Goal: Task Accomplishment & Management: Use online tool/utility

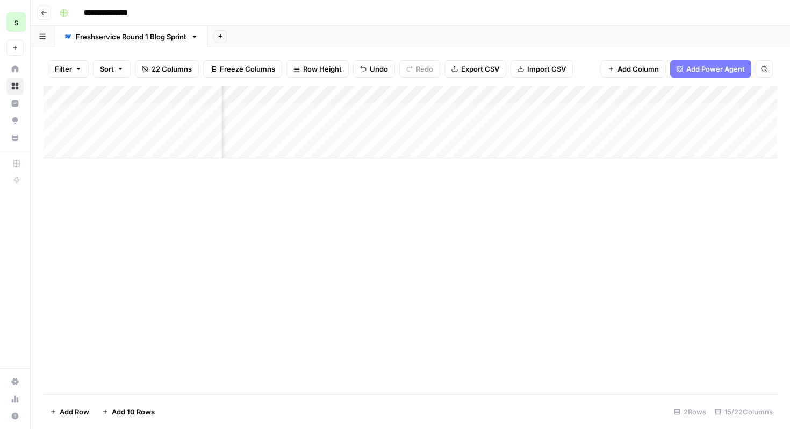
scroll to position [0, 88]
click at [46, 20] on header "**********" at bounding box center [411, 13] width 760 height 26
click at [44, 17] on button "Go back" at bounding box center [44, 13] width 14 height 14
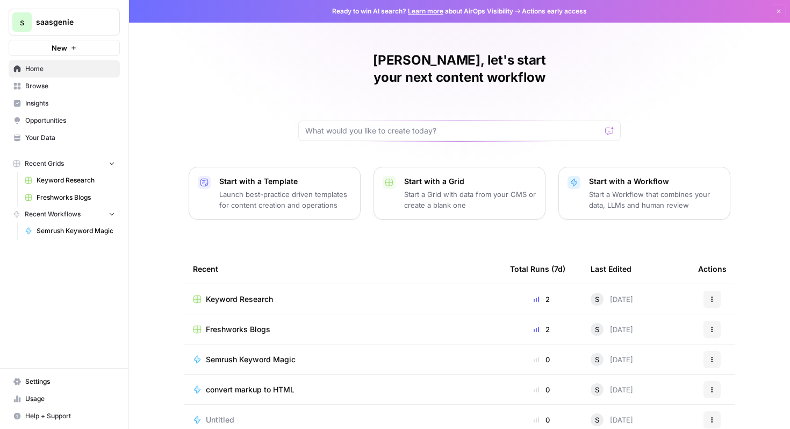
scroll to position [66, 0]
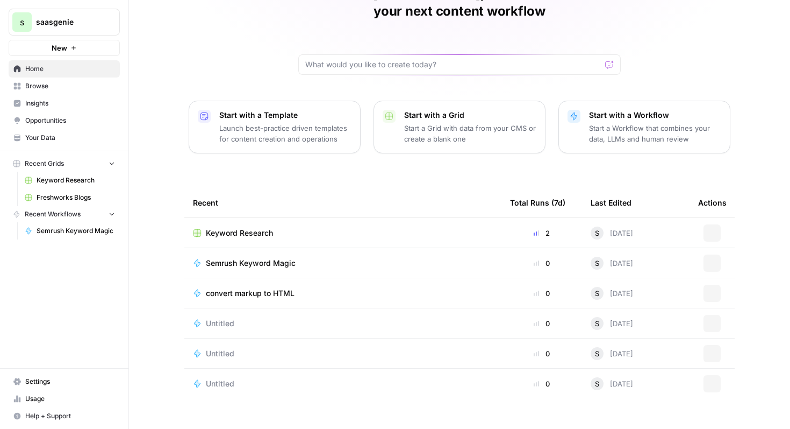
click at [259, 227] on span "Keyword Research" at bounding box center [239, 232] width 67 height 11
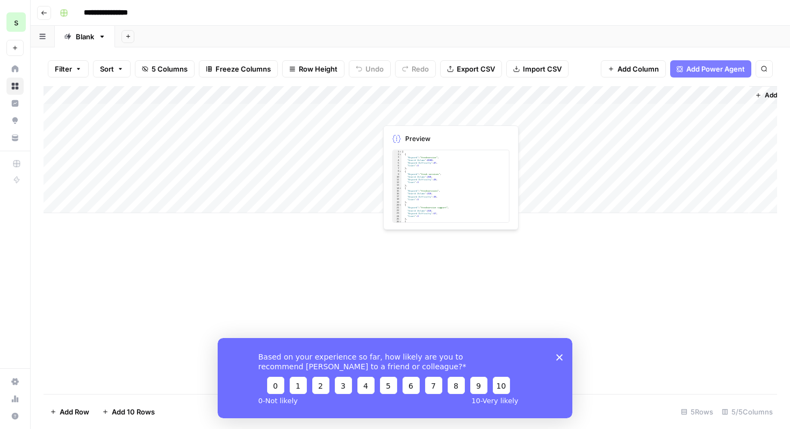
click at [443, 113] on div "Add Column" at bounding box center [411, 149] width 734 height 127
click at [464, 113] on div "Add Column" at bounding box center [411, 149] width 734 height 127
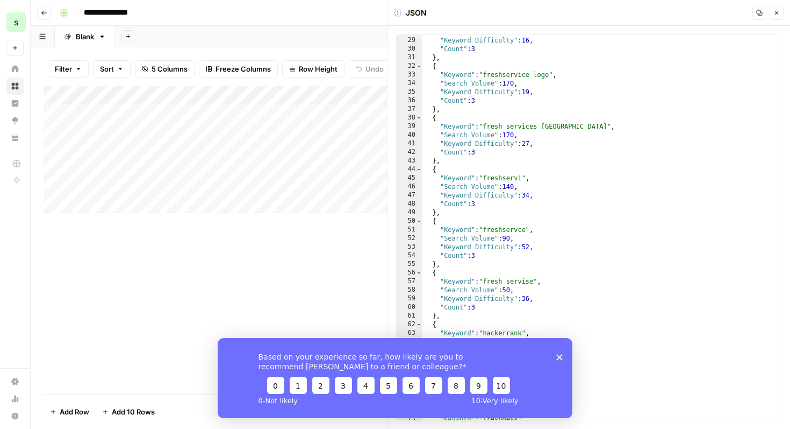
scroll to position [364, 0]
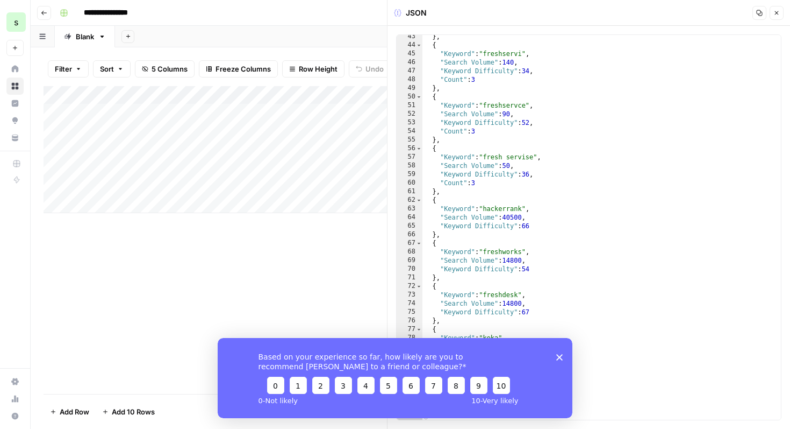
click at [780, 13] on icon "button" at bounding box center [777, 13] width 6 height 6
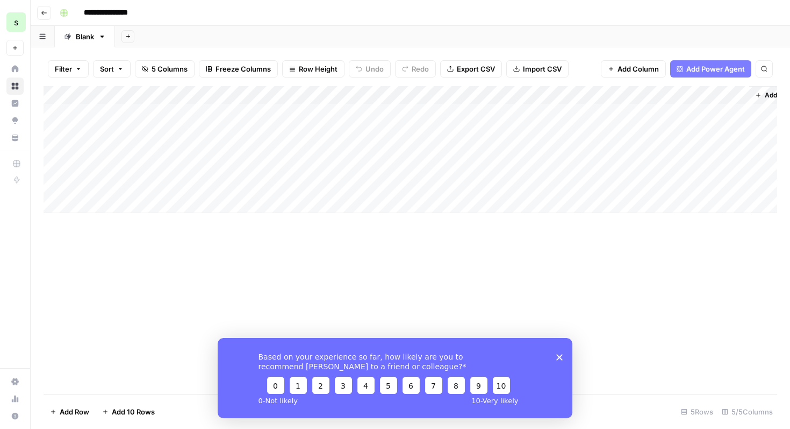
scroll to position [0, 32]
click at [705, 113] on div "Add Column" at bounding box center [411, 149] width 734 height 127
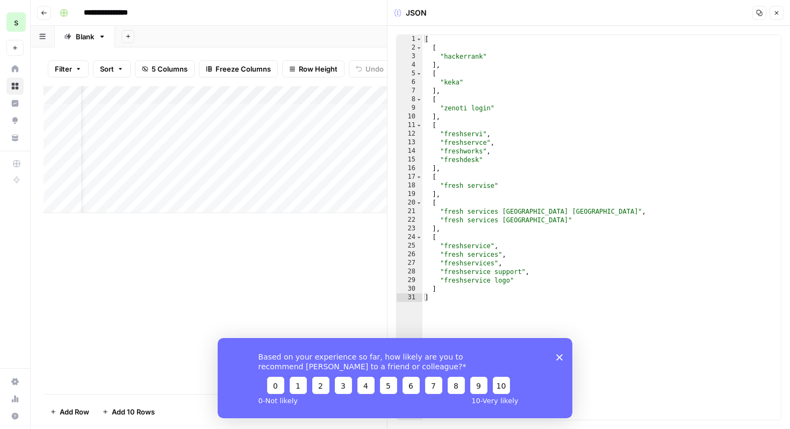
click at [778, 7] on button "Close" at bounding box center [777, 13] width 14 height 14
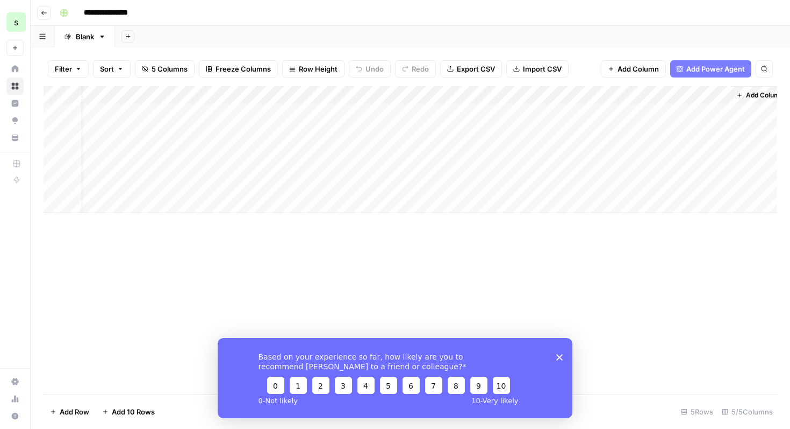
scroll to position [0, 32]
click at [722, 71] on span "Add Power Agent" at bounding box center [716, 68] width 59 height 11
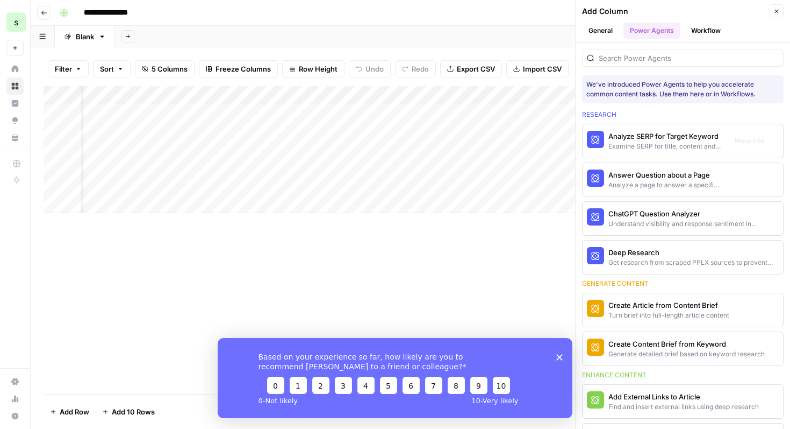
scroll to position [672, 0]
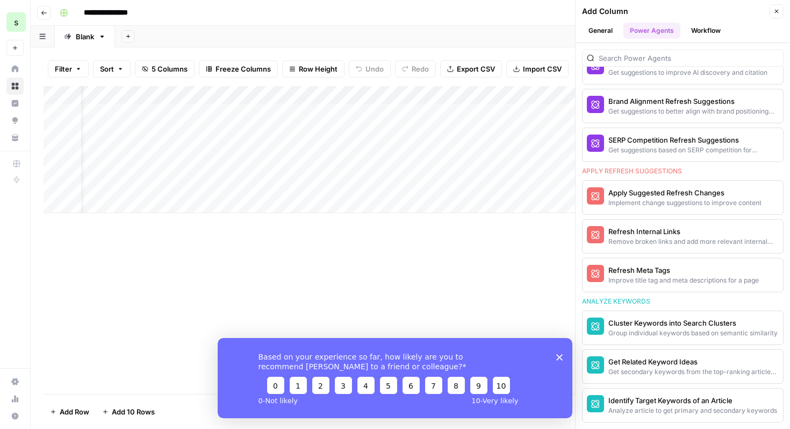
click at [526, 285] on div "Add Column" at bounding box center [411, 240] width 734 height 308
click at [775, 11] on icon "button" at bounding box center [777, 11] width 6 height 6
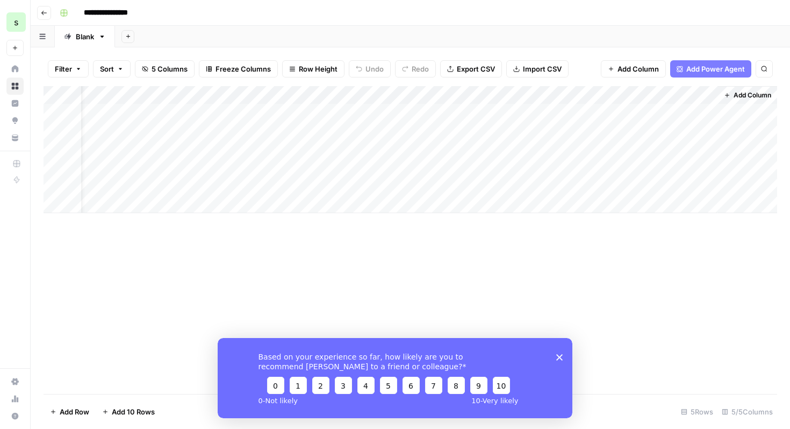
click at [563, 358] on div "Based on your experience so far, how likely are you to recommend [PERSON_NAME] …" at bounding box center [395, 377] width 355 height 80
click at [560, 352] on div "Based on your experience so far, how likely are you to recommend [PERSON_NAME] …" at bounding box center [395, 377] width 355 height 80
click at [560, 357] on polygon "Close survey" at bounding box center [560, 356] width 6 height 6
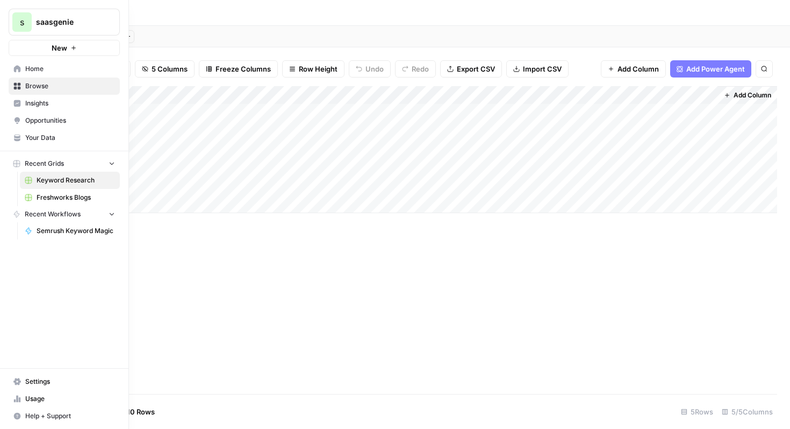
click at [16, 66] on icon at bounding box center [17, 68] width 7 height 7
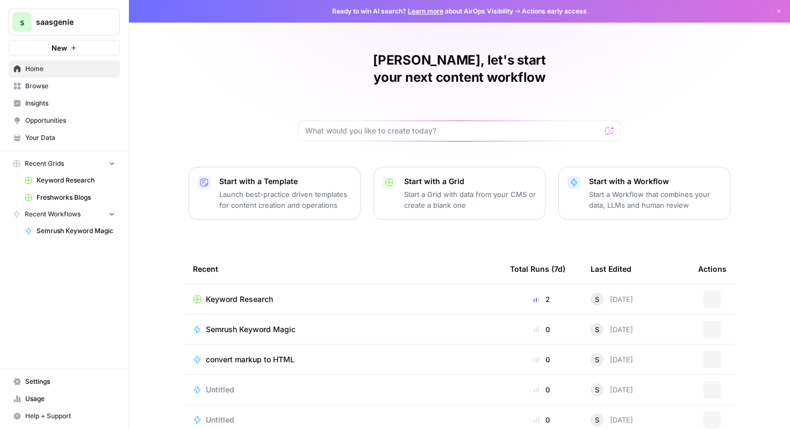
scroll to position [66, 0]
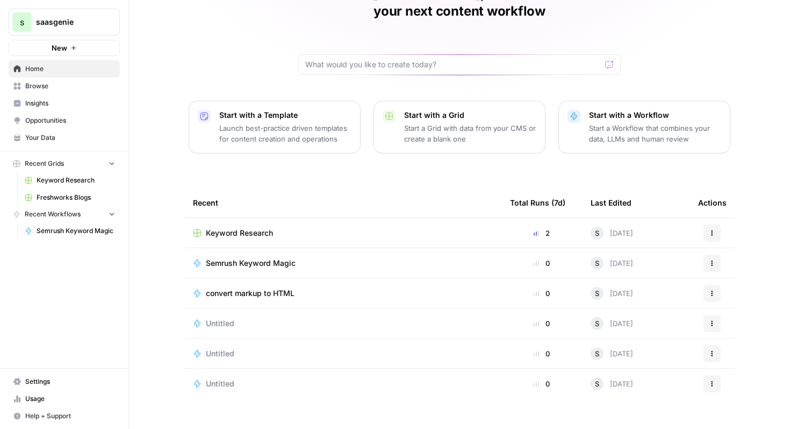
click at [63, 385] on span "Settings" at bounding box center [70, 381] width 90 height 10
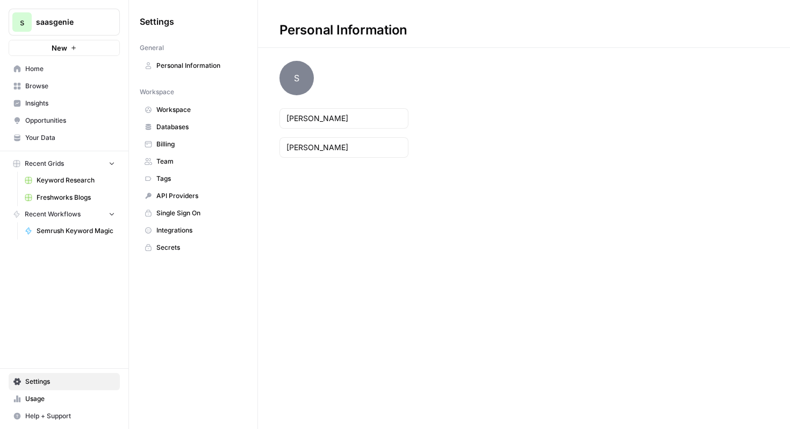
click at [62, 402] on span "Usage" at bounding box center [70, 399] width 90 height 10
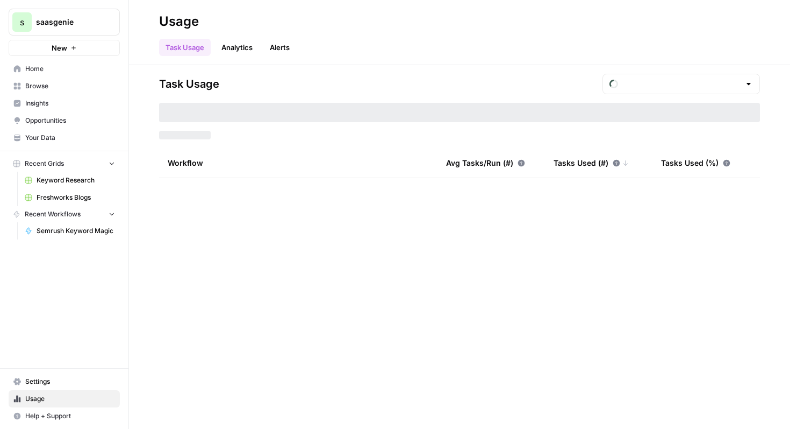
type input "September Included Tasks"
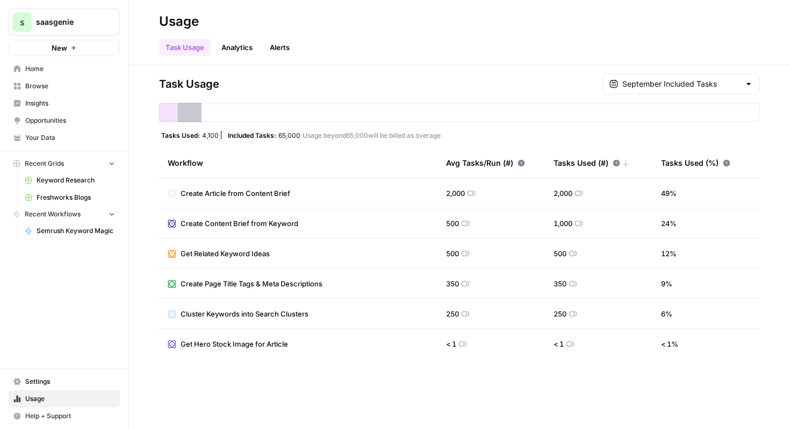
click at [69, 419] on span "Help + Support" at bounding box center [70, 416] width 90 height 10
click at [69, 69] on span "Home" at bounding box center [70, 69] width 90 height 10
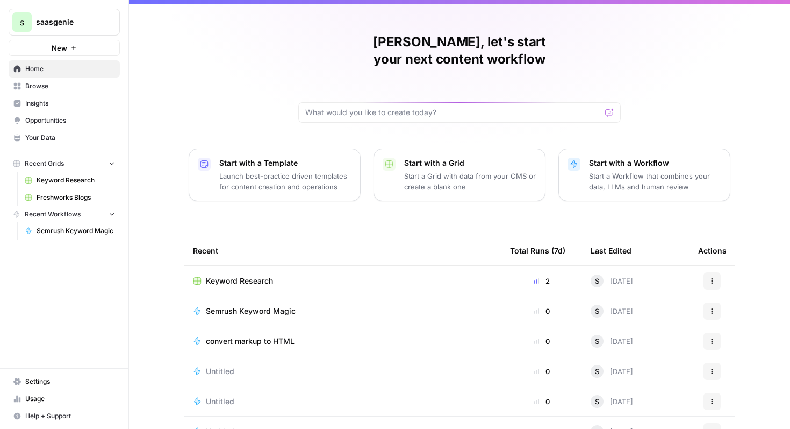
scroll to position [7, 0]
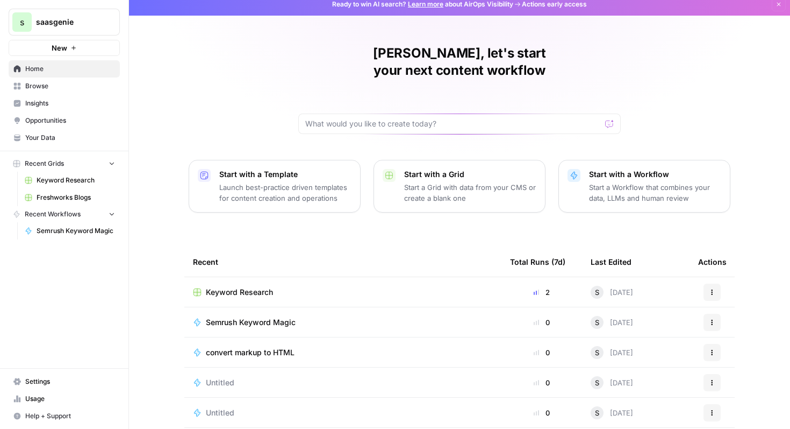
click at [301, 182] on p "Launch best-practice driven templates for content creation and operations" at bounding box center [285, 193] width 132 height 22
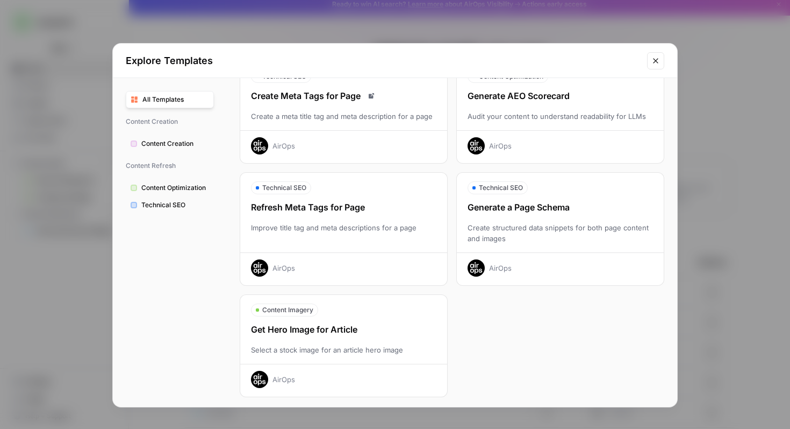
scroll to position [308, 0]
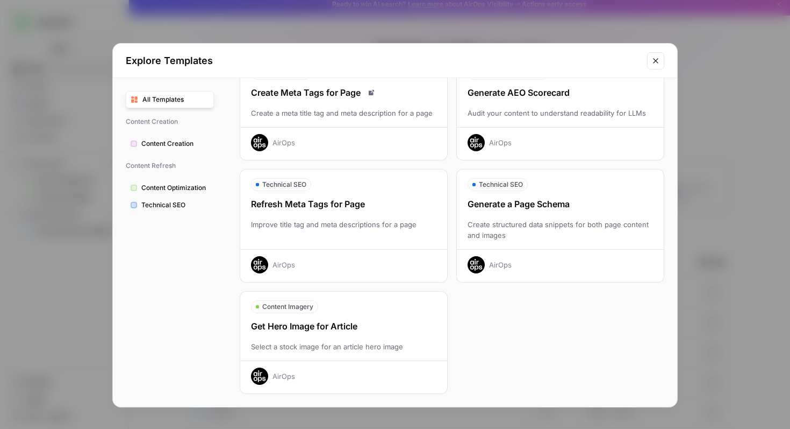
click at [654, 63] on icon "Close modal" at bounding box center [656, 60] width 9 height 9
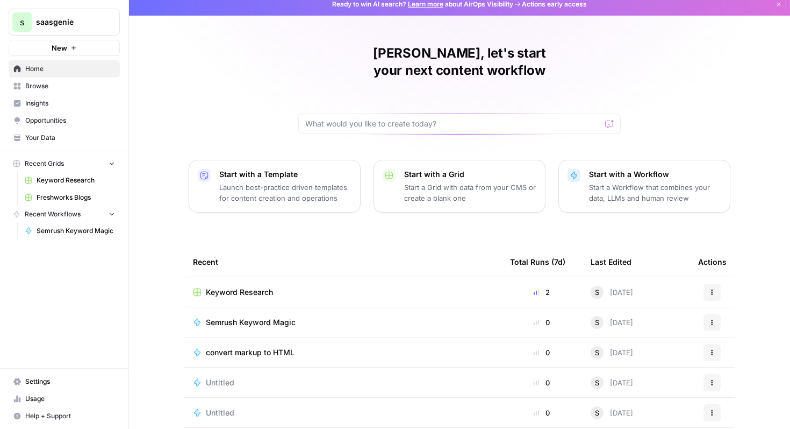
scroll to position [0, 0]
